Goal: Navigation & Orientation: Understand site structure

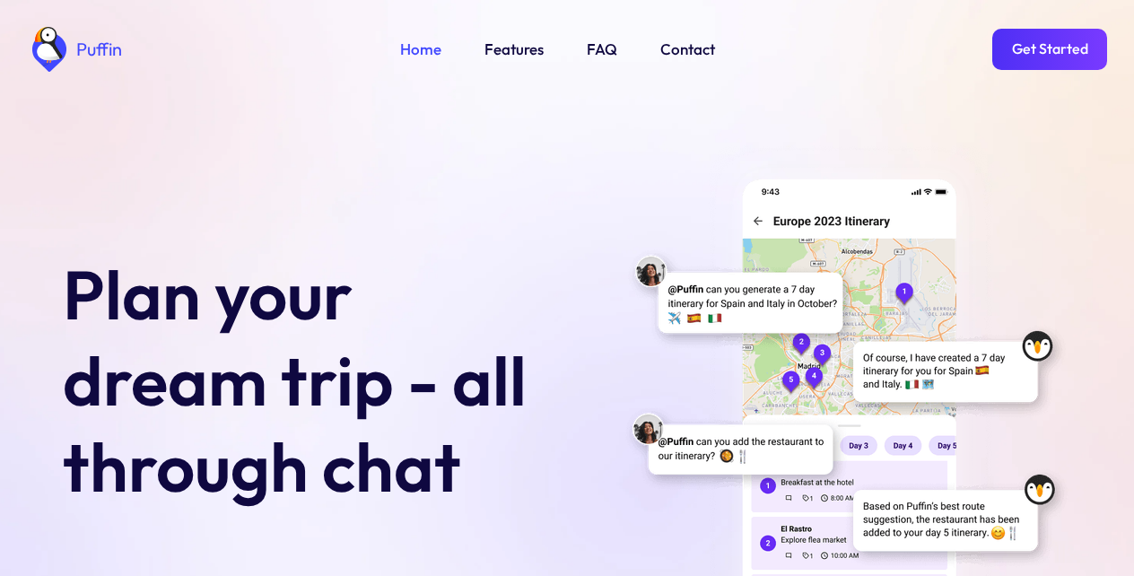
click at [510, 48] on link "Features" at bounding box center [513, 49] width 59 height 23
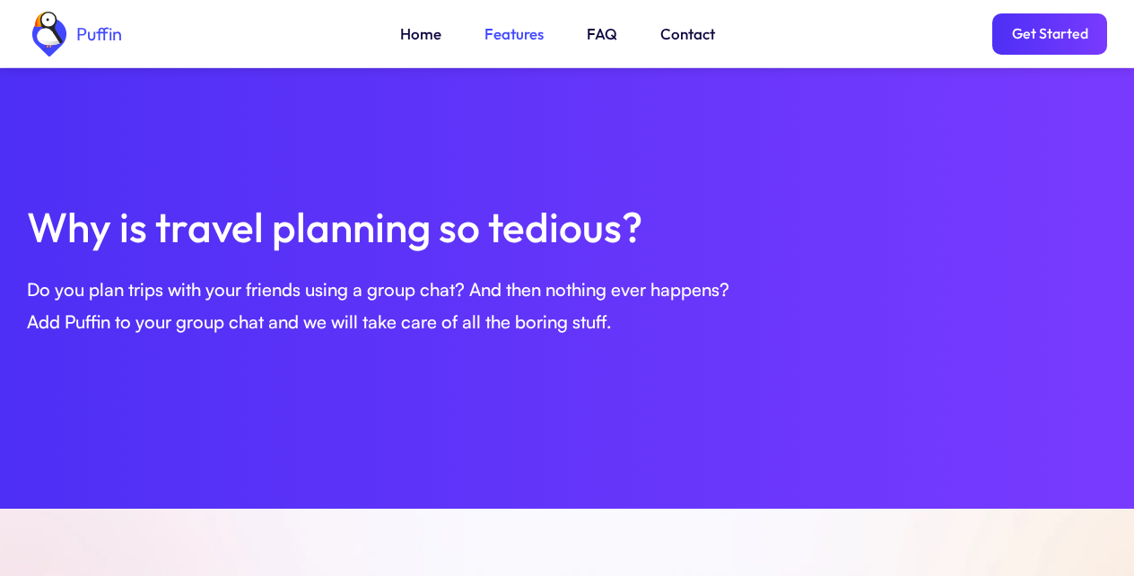
scroll to position [615, 0]
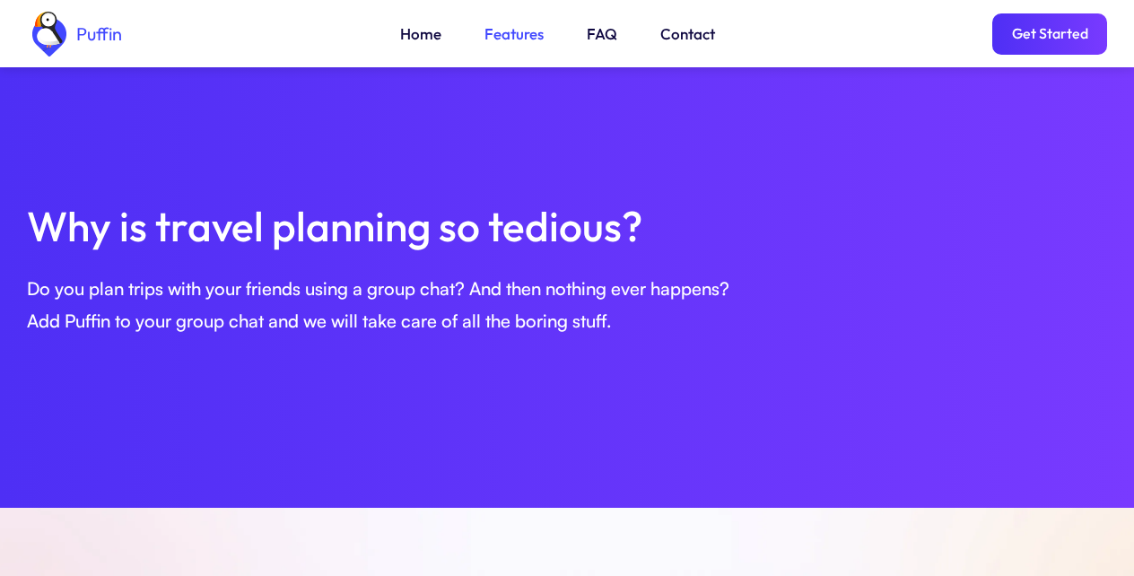
click at [402, 48] on div "Puffin Home Features FAQ Contact Get Started" at bounding box center [567, 33] width 1080 height 67
click at [597, 36] on link "FAQ" at bounding box center [602, 33] width 31 height 23
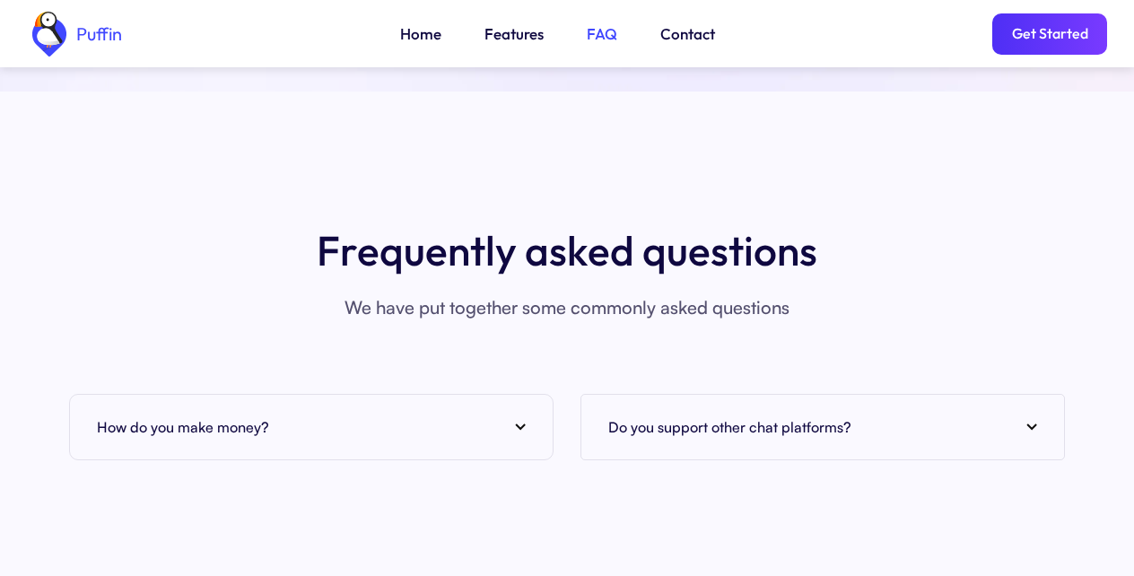
scroll to position [6544, 0]
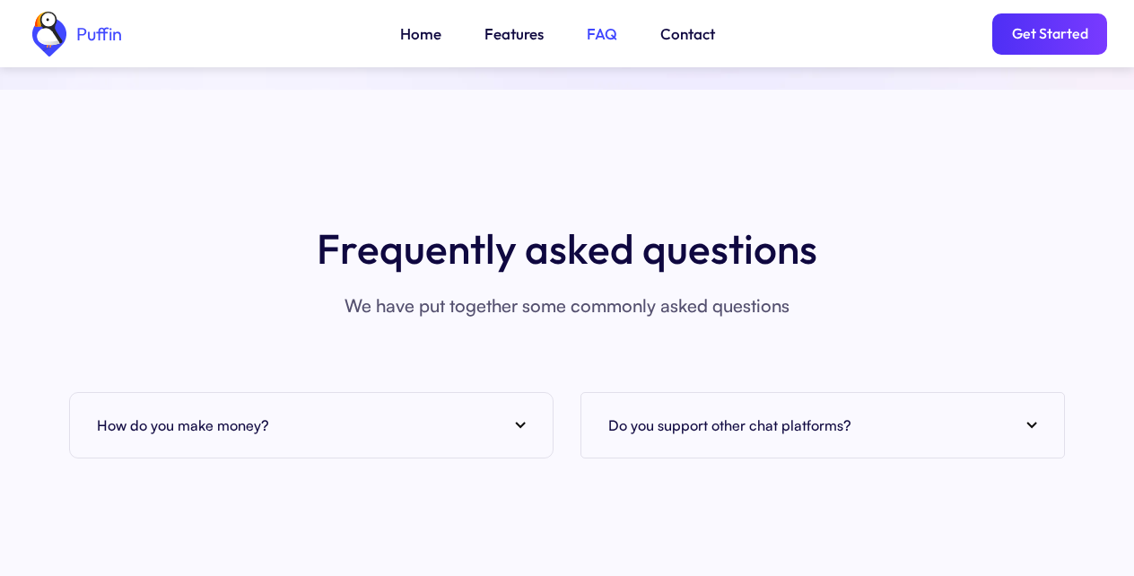
click at [1041, 36] on link "Get Started" at bounding box center [1049, 33] width 115 height 41
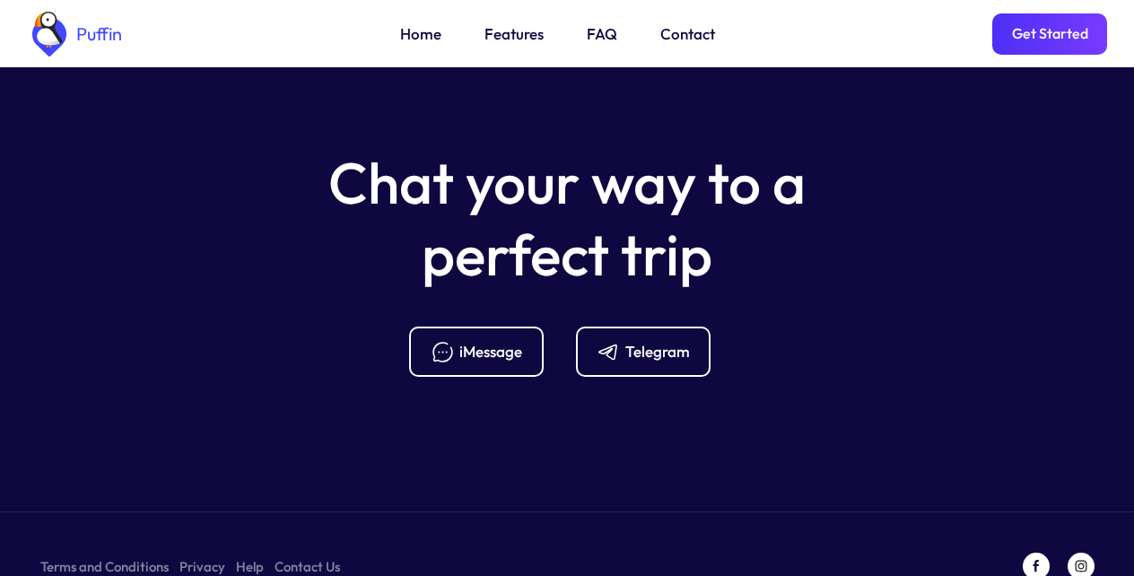
scroll to position [7110, 0]
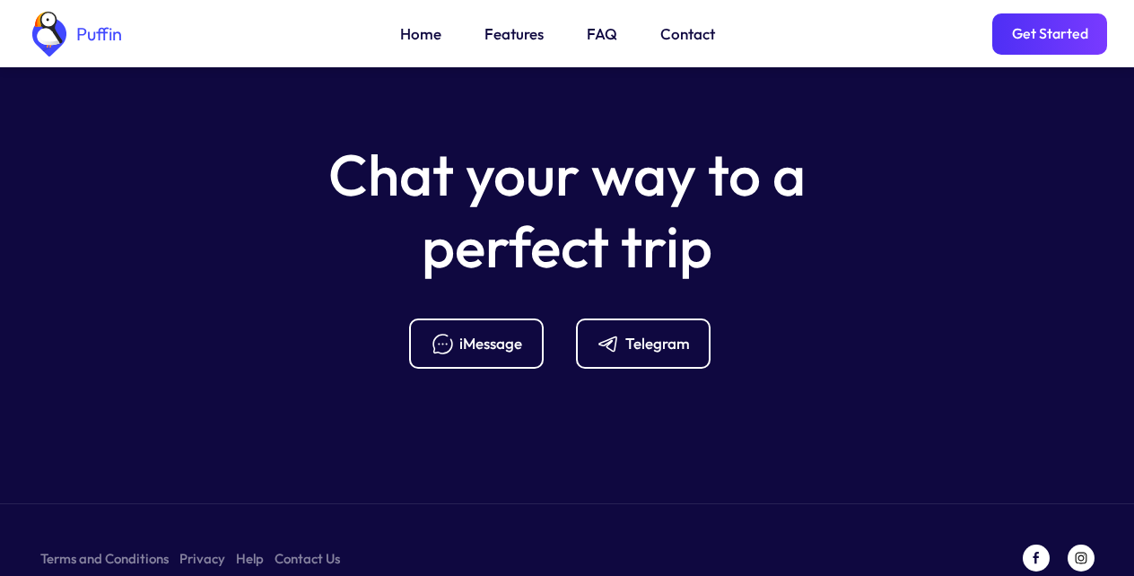
click at [101, 547] on link "Terms and Conditions" at bounding box center [104, 558] width 128 height 22
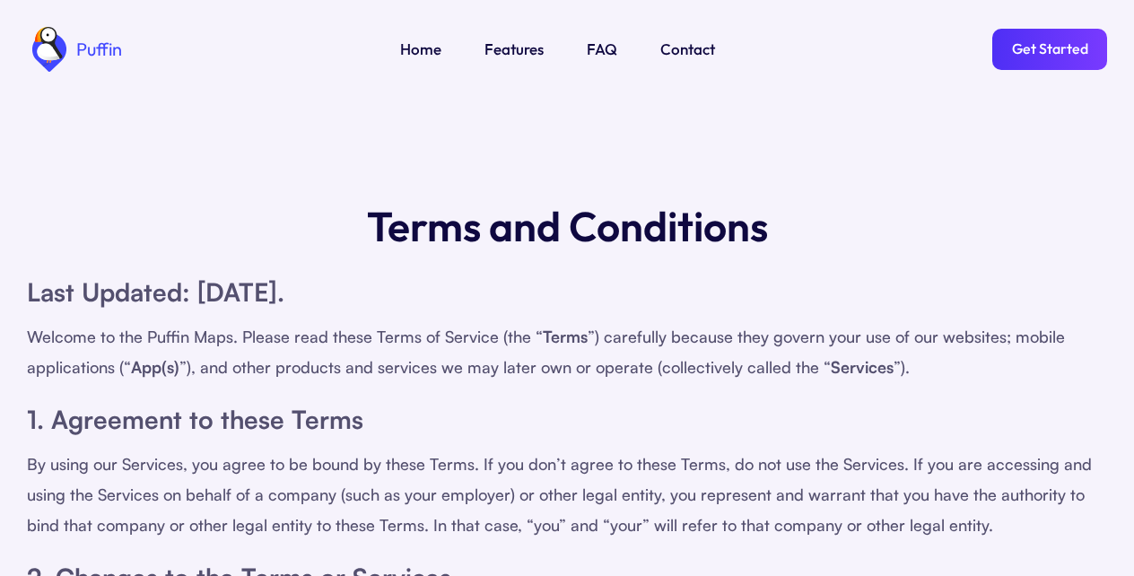
click at [605, 295] on h1 "Last Updated: [DATE]." at bounding box center [567, 292] width 1080 height 39
